Goal: Task Accomplishment & Management: Use online tool/utility

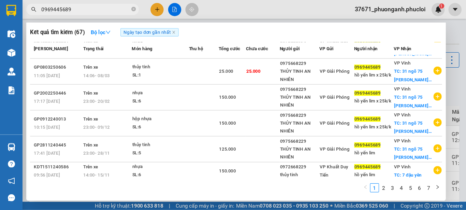
scroll to position [124, 0]
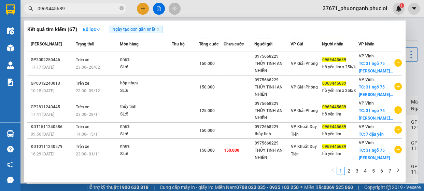
type input "0969445689"
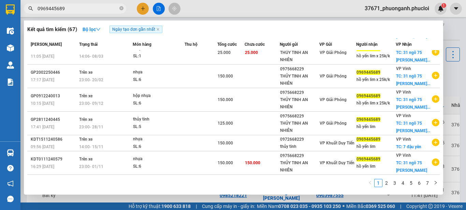
scroll to position [124, 0]
click at [122, 8] on icon "close-circle" at bounding box center [121, 8] width 4 height 4
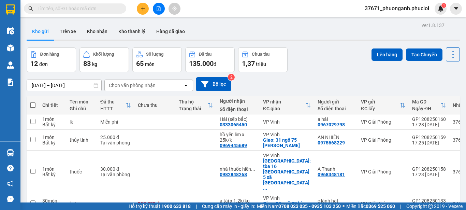
click at [83, 5] on input "text" at bounding box center [78, 9] width 81 height 8
paste input "0856203082"
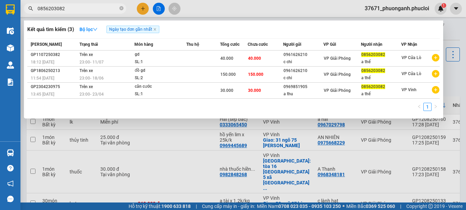
type input "0856203082"
